Goal: Task Accomplishment & Management: Manage account settings

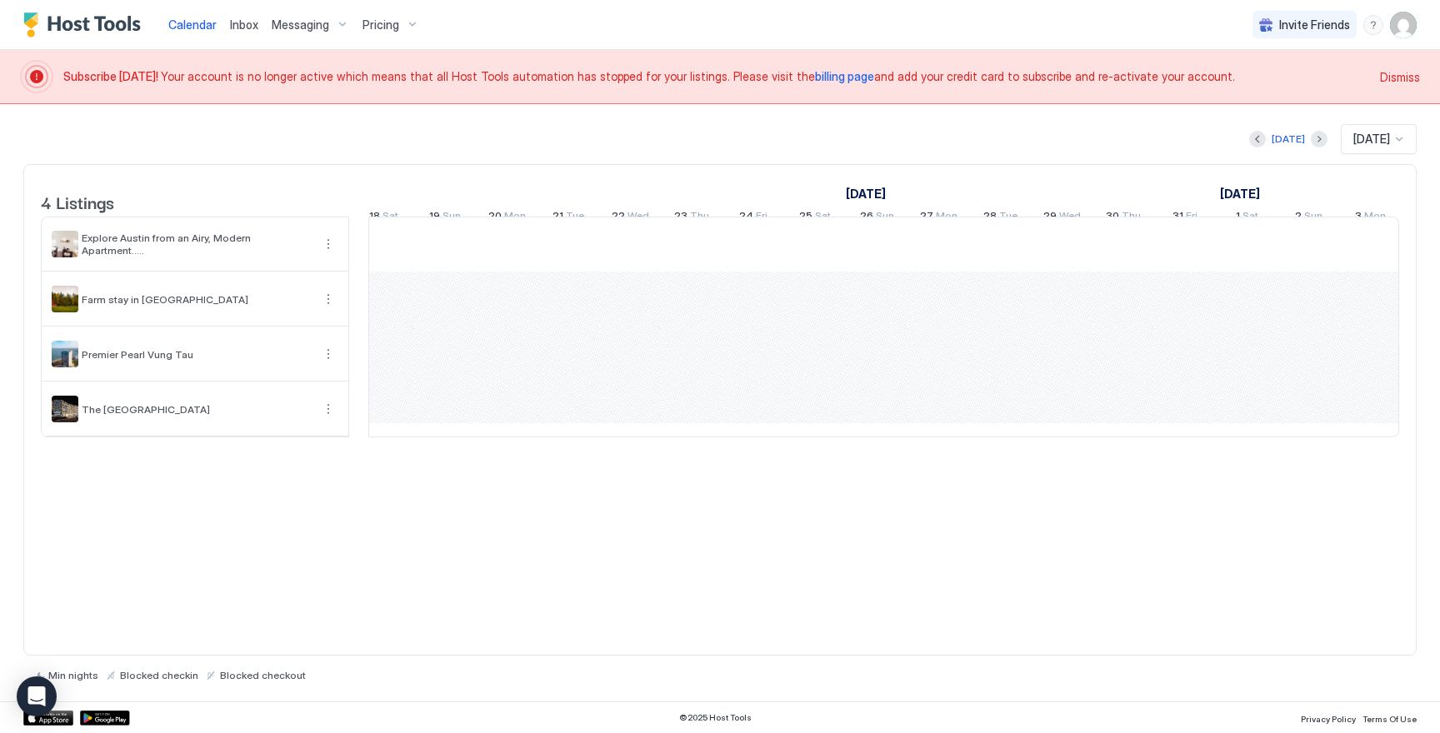
click at [1377, 143] on span "[DATE]" at bounding box center [1371, 139] width 37 height 15
click at [1262, 113] on div "[DATE] [DATE], 16 of 61. 61 results available. Use Up and Down to choose option…" at bounding box center [719, 402] width 1393 height 597
click at [1405, 34] on img "User profile" at bounding box center [1403, 25] width 27 height 27
click at [1310, 87] on div "Settings" at bounding box center [1310, 93] width 212 height 29
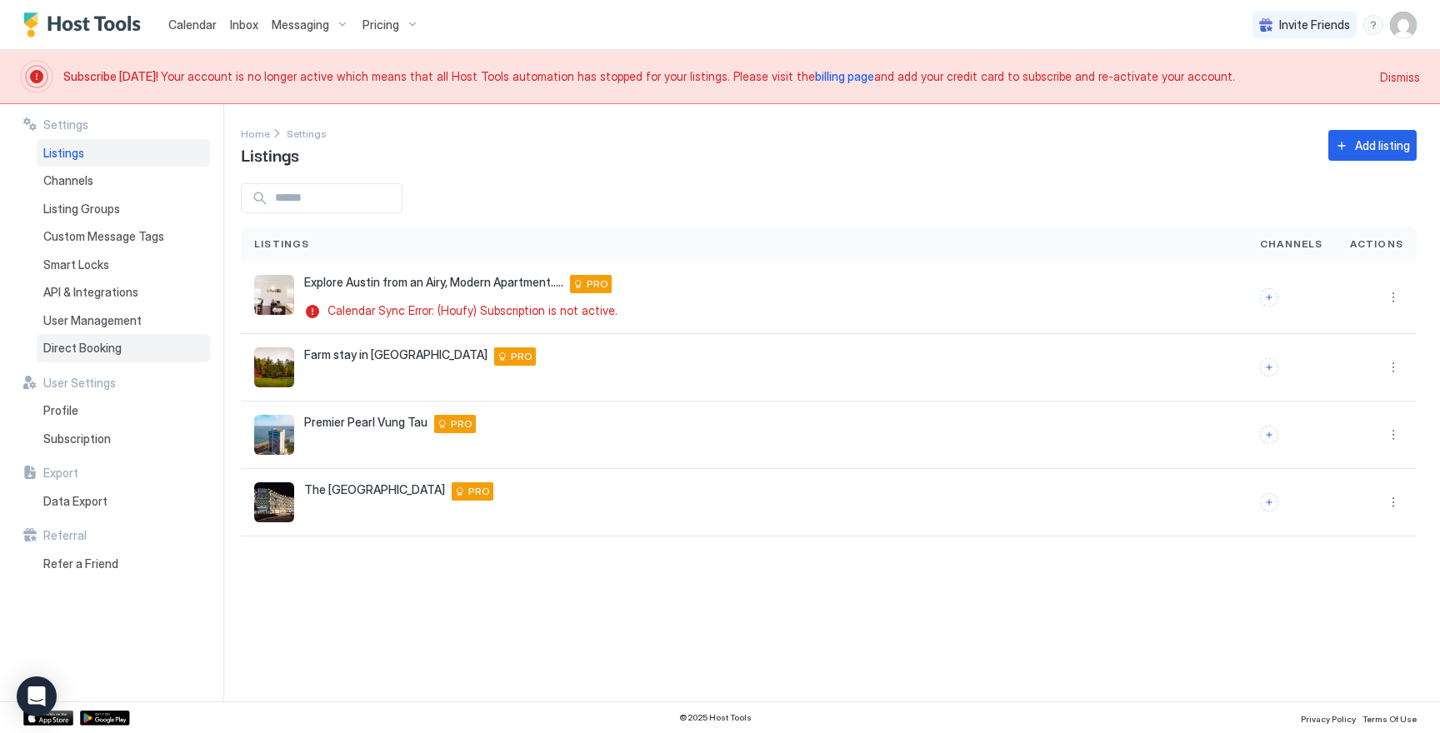
click at [127, 338] on div "Direct Booking" at bounding box center [123, 348] width 173 height 28
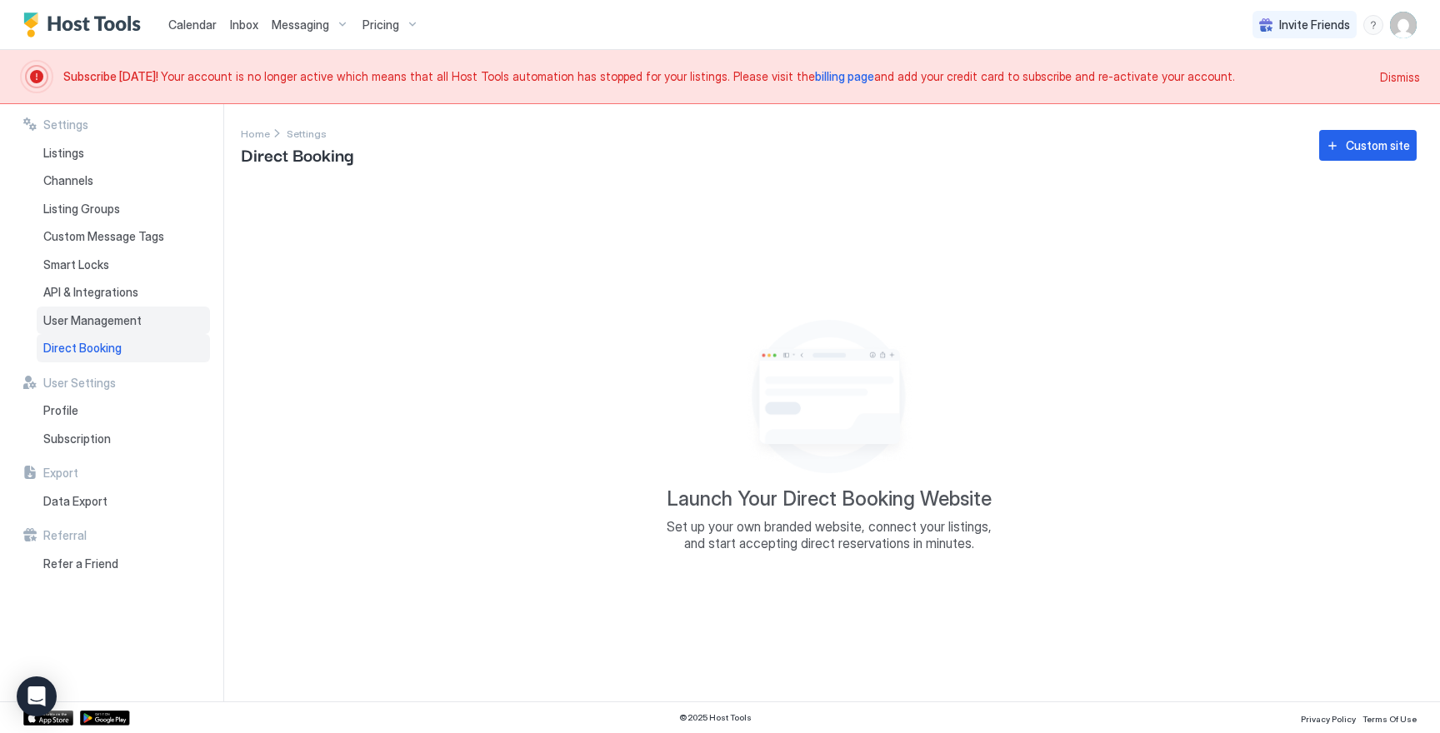
click at [170, 313] on div "User Management" at bounding box center [123, 321] width 173 height 28
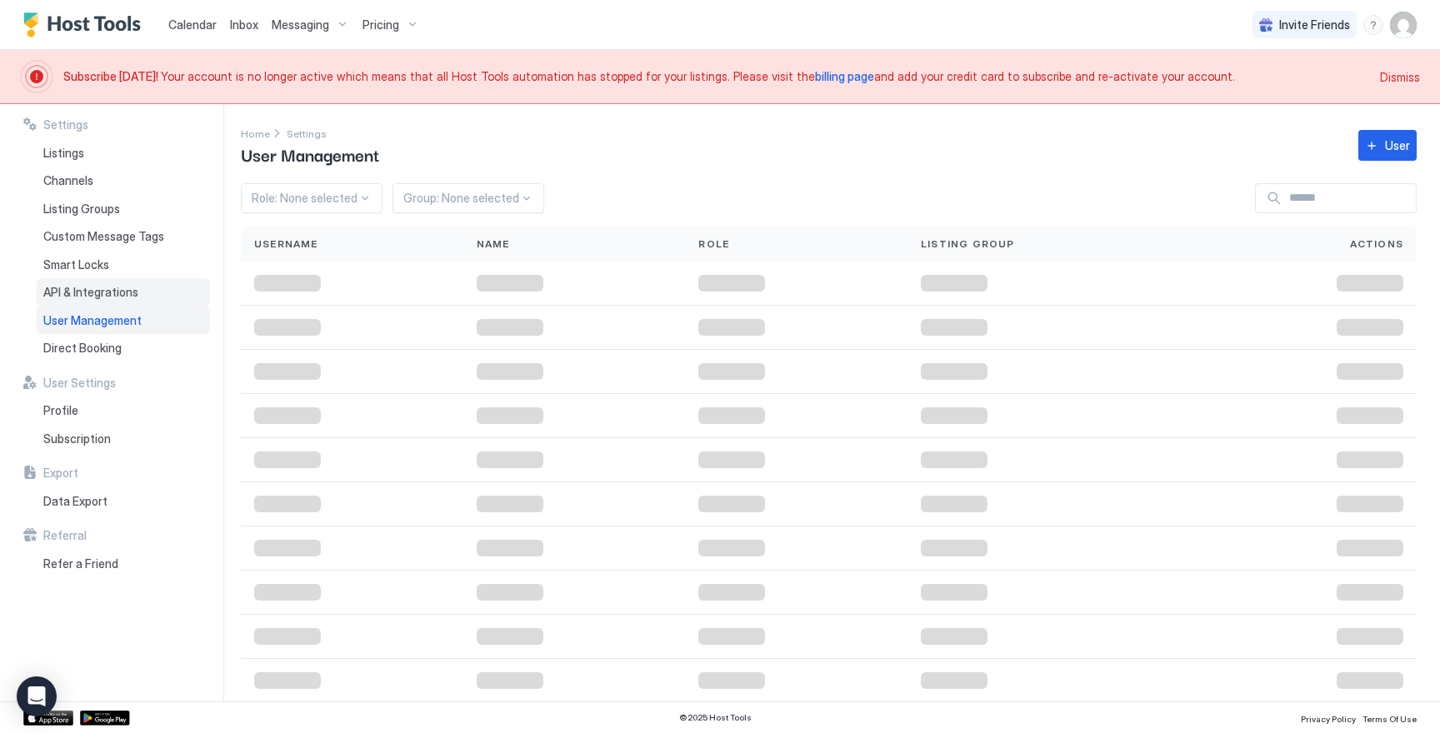
click at [170, 298] on div "API & Integrations" at bounding box center [123, 292] width 173 height 28
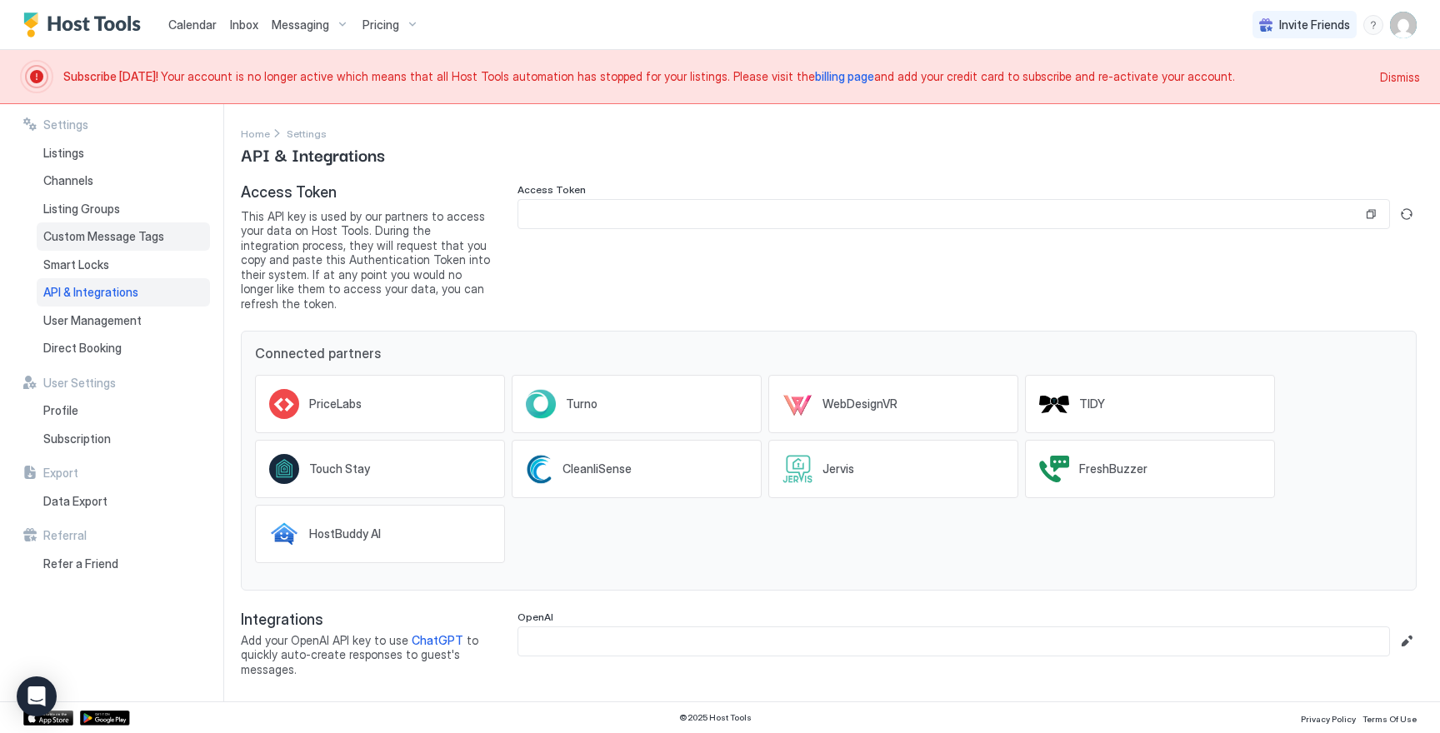
click at [132, 222] on div "Custom Message Tags" at bounding box center [123, 236] width 173 height 28
